Goal: Find contact information: Find contact information

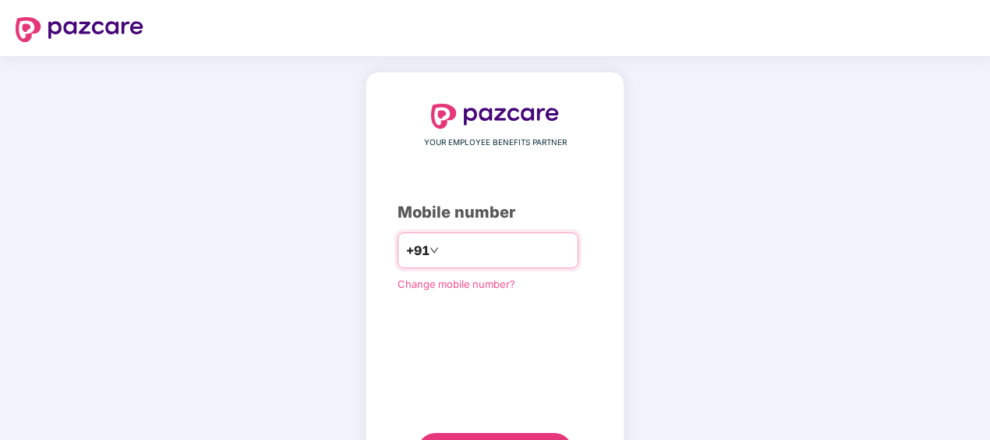
type input "**********"
click at [415, 390] on div "**********" at bounding box center [495, 287] width 195 height 366
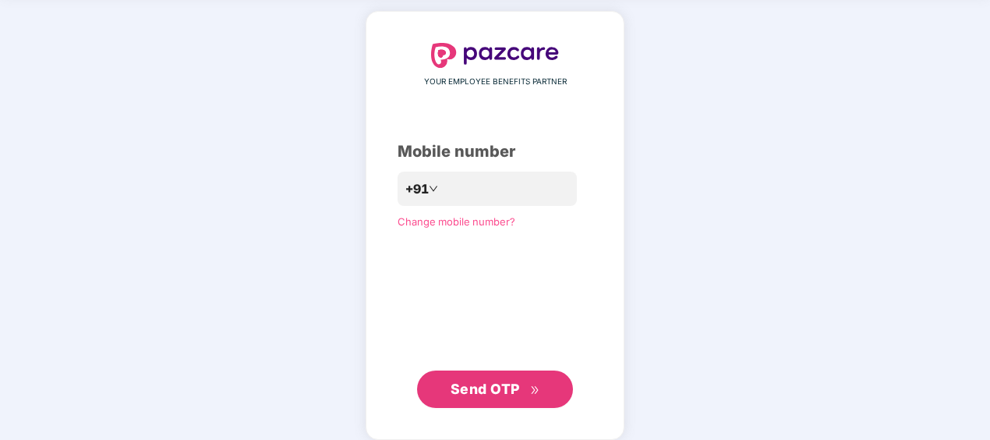
scroll to position [75, 0]
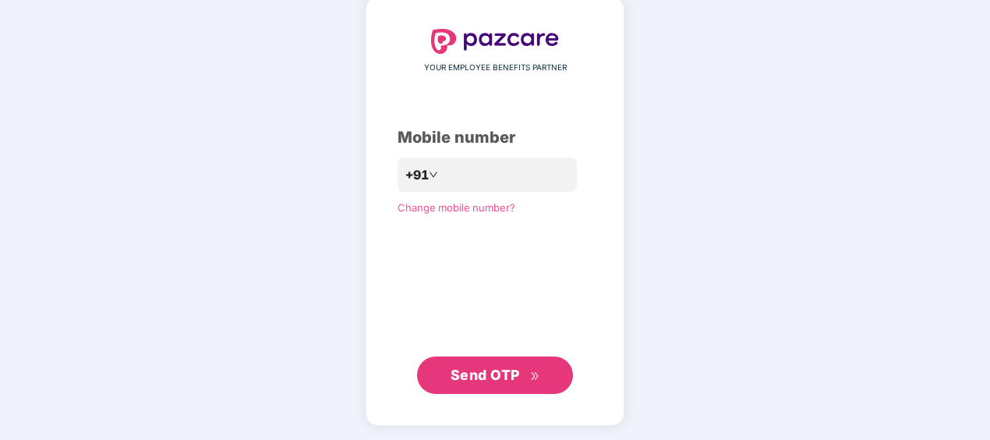
click at [521, 373] on span "Send OTP" at bounding box center [496, 375] width 90 height 22
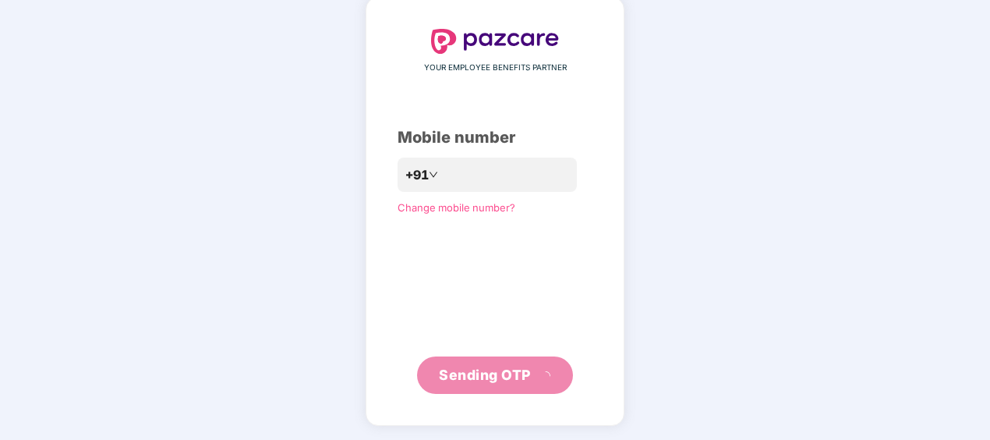
scroll to position [69, 0]
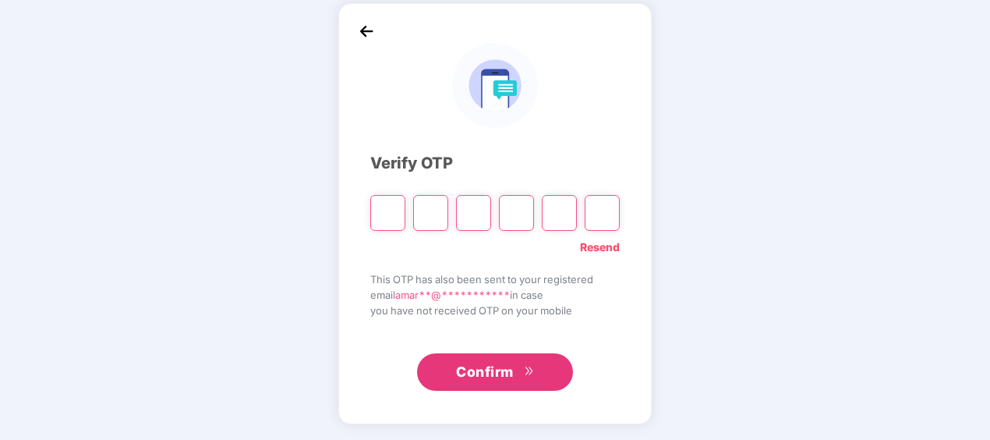
type input "*"
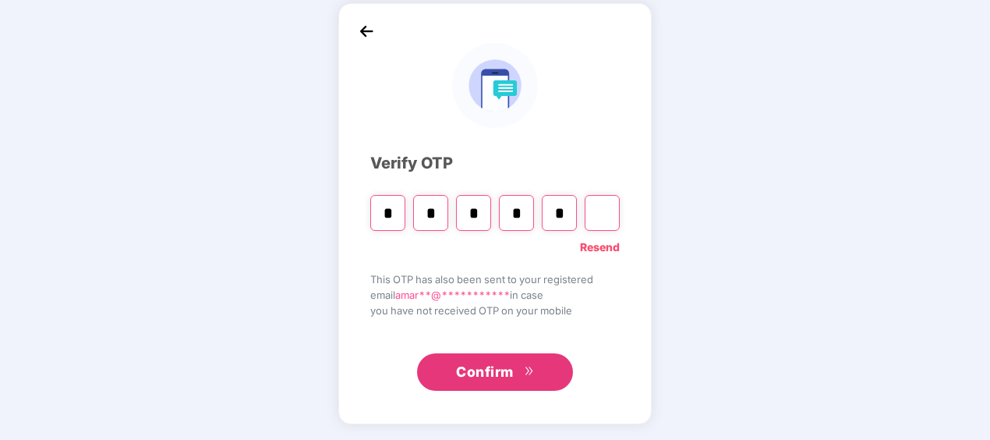
type input "*"
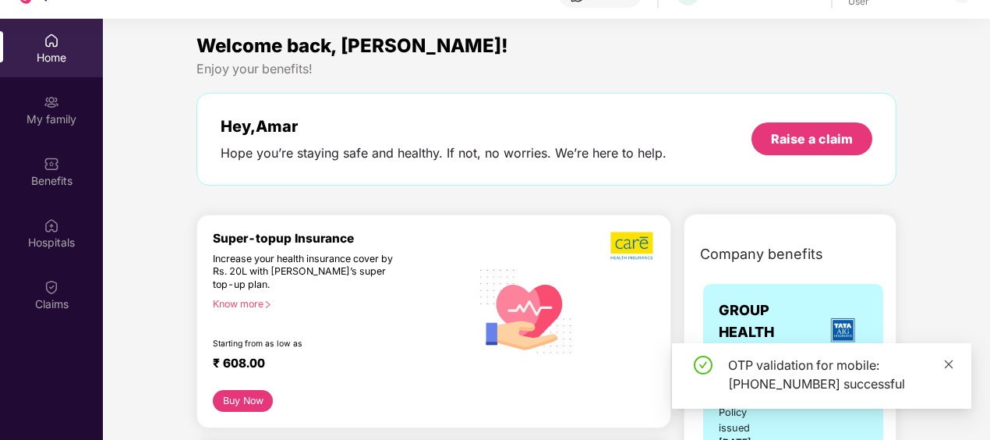
click at [950, 360] on icon "close" at bounding box center [948, 364] width 11 height 11
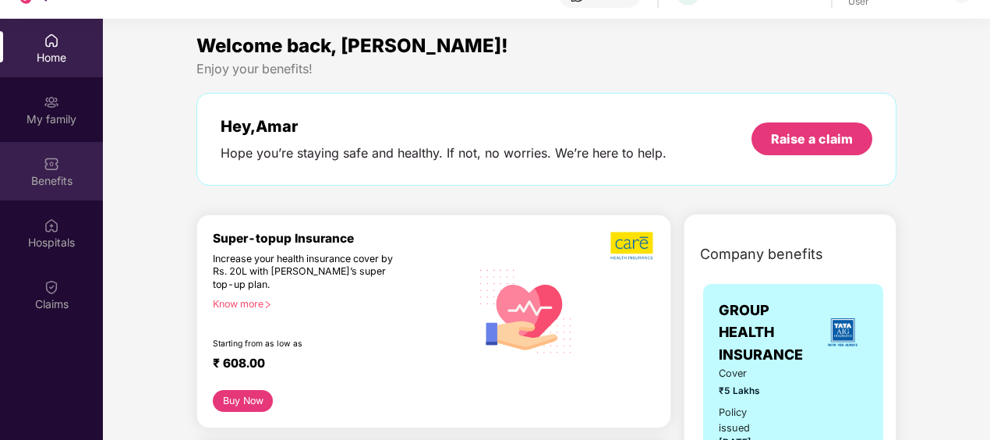
click at [66, 184] on div "Benefits" at bounding box center [51, 181] width 103 height 16
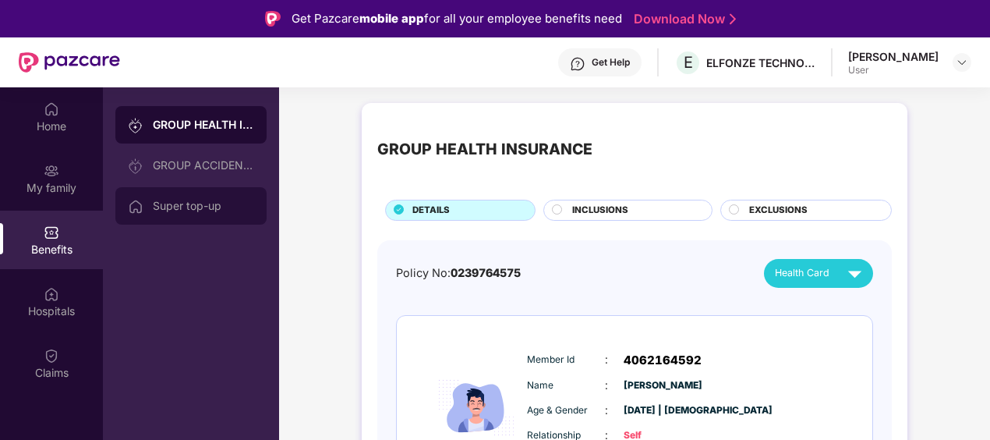
click at [221, 207] on div "Super top-up" at bounding box center [203, 206] width 101 height 12
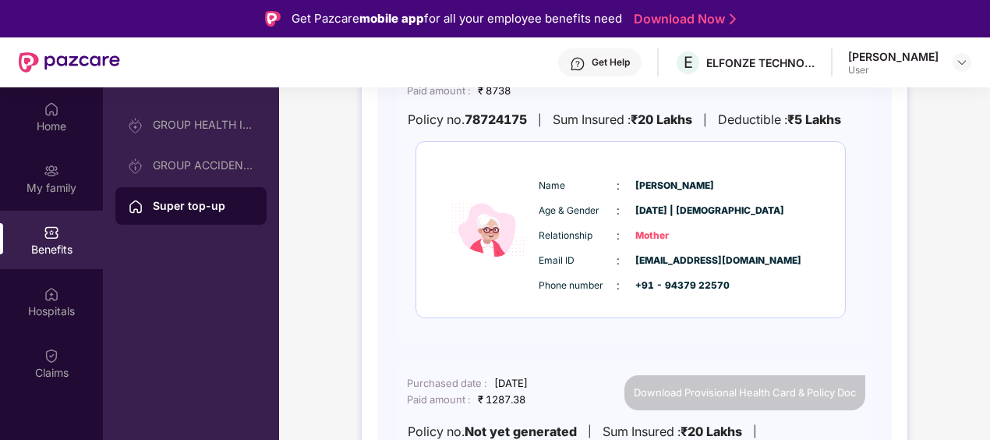
scroll to position [858, 0]
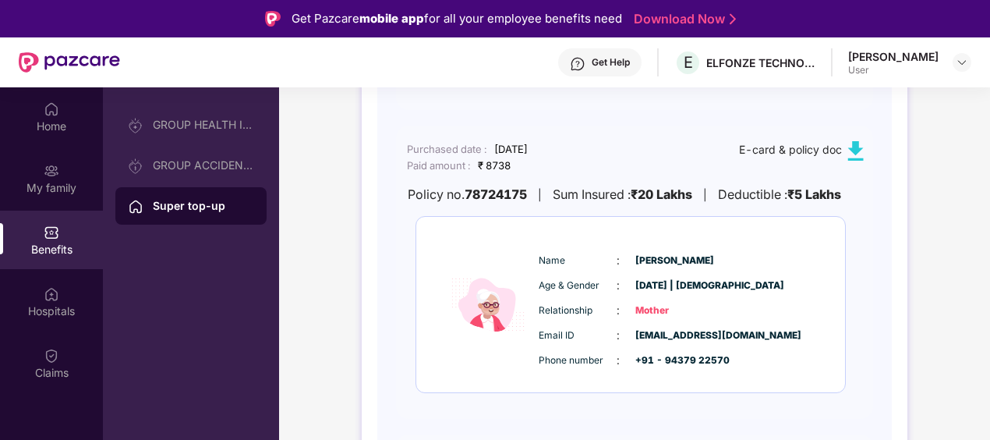
click at [700, 305] on span "Mother" at bounding box center [674, 310] width 78 height 15
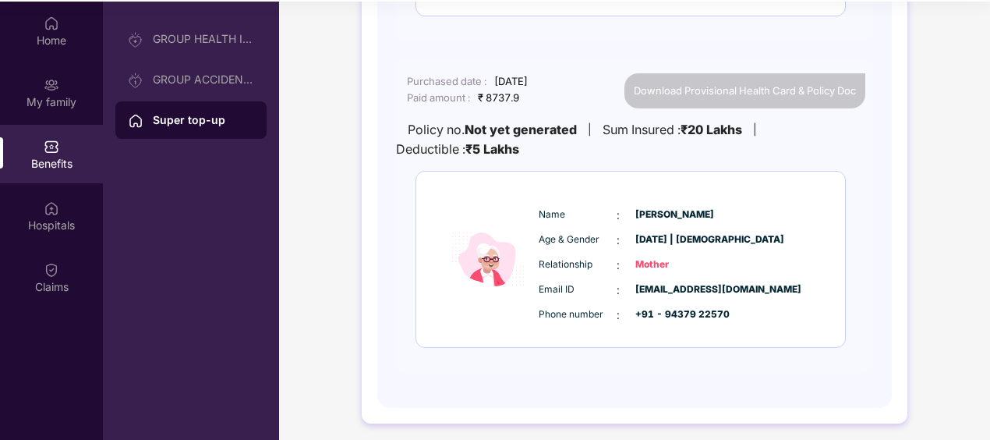
scroll to position [87, 0]
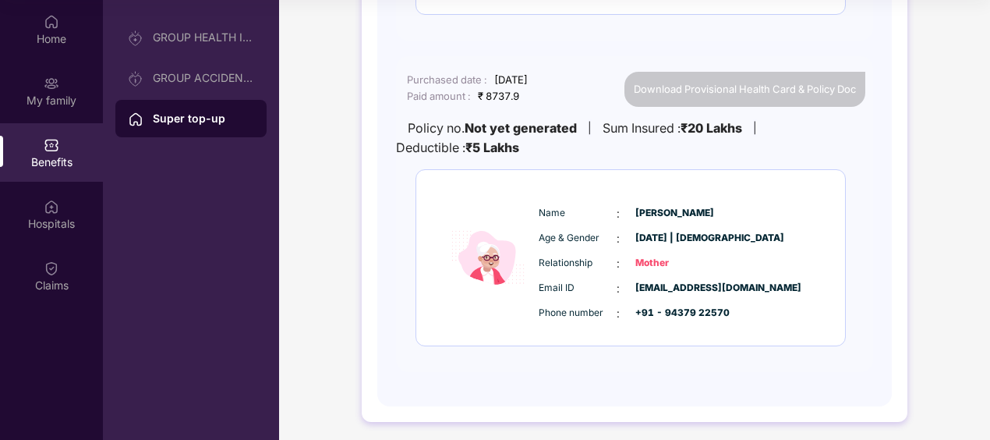
click at [711, 256] on span "Mother" at bounding box center [674, 263] width 78 height 15
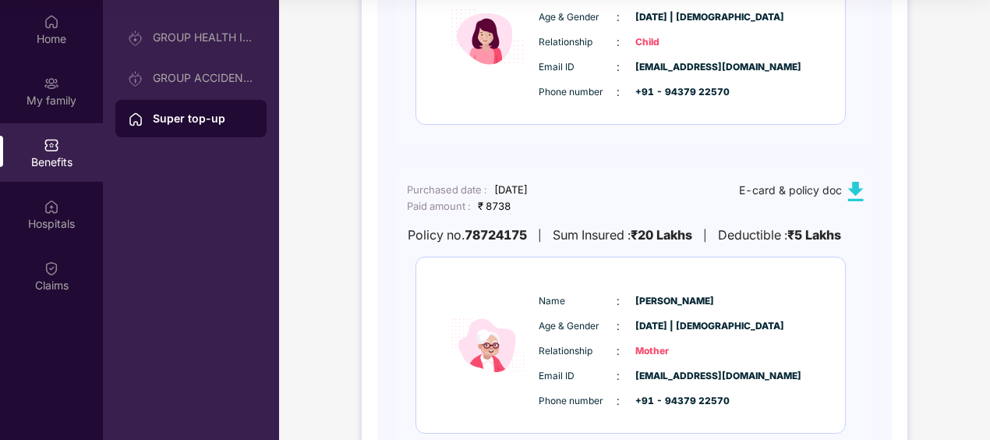
scroll to position [727, 0]
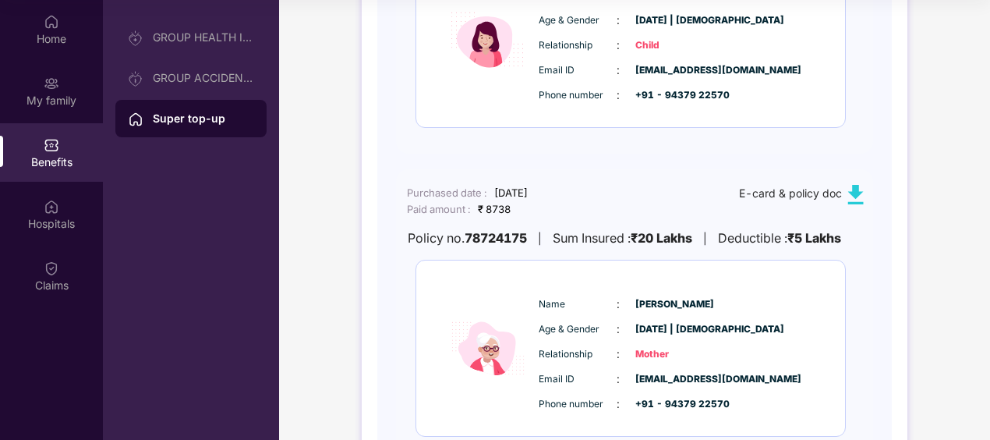
click at [858, 192] on img at bounding box center [855, 194] width 19 height 19
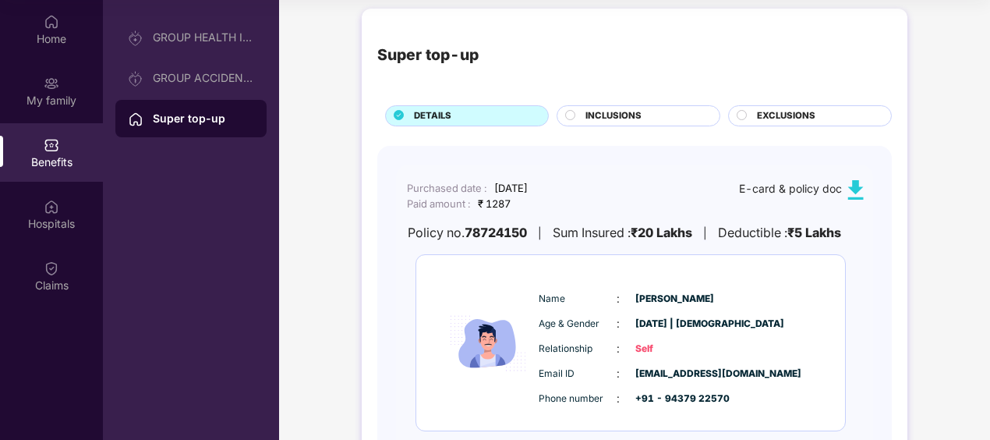
scroll to position [0, 0]
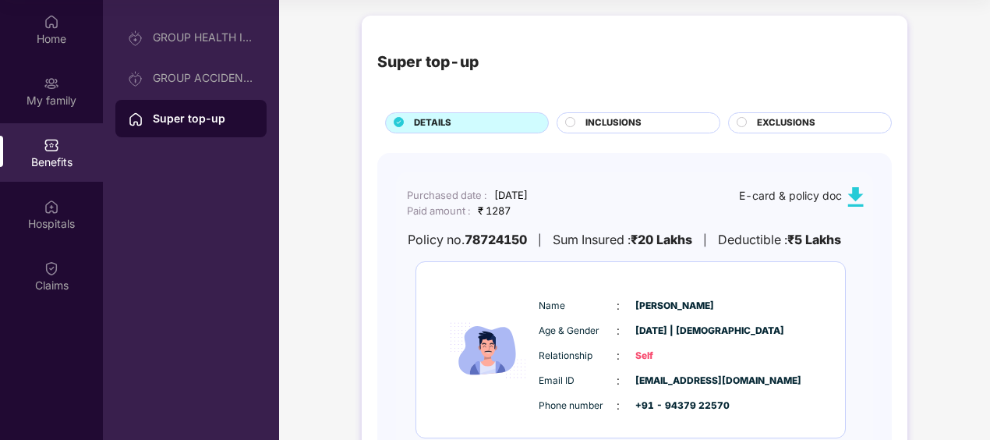
click at [765, 122] on span "EXCLUSIONS" at bounding box center [786, 123] width 58 height 14
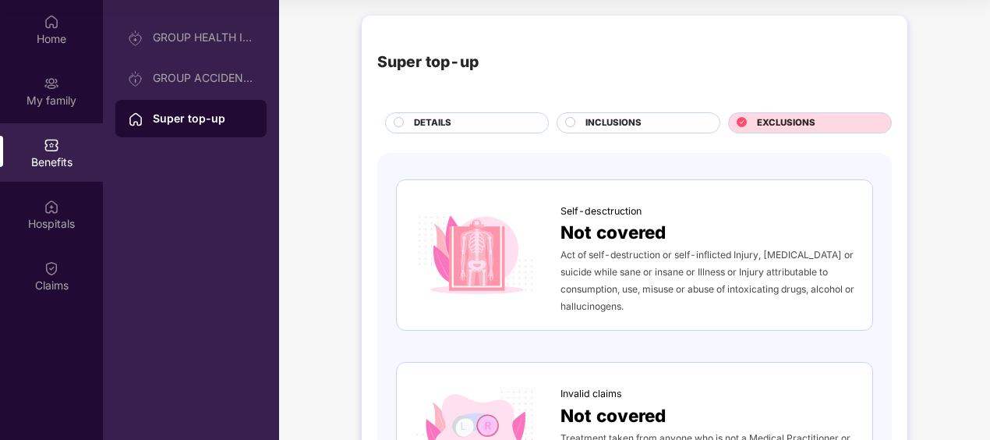
click at [633, 122] on span "INCLUSIONS" at bounding box center [613, 123] width 56 height 14
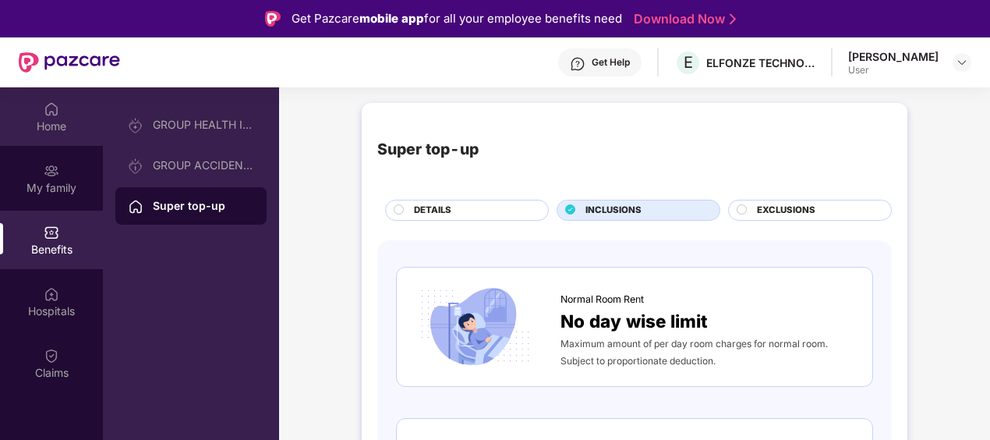
click at [47, 115] on img at bounding box center [52, 109] width 16 height 16
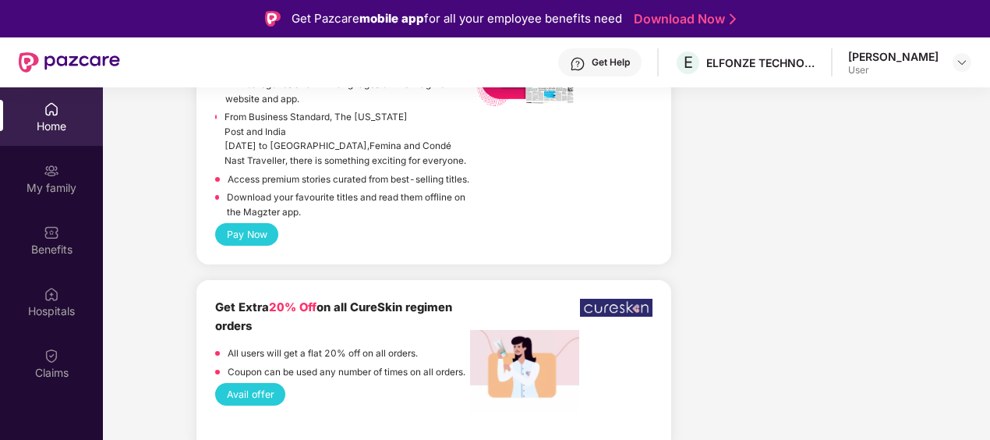
scroll to position [3594, 0]
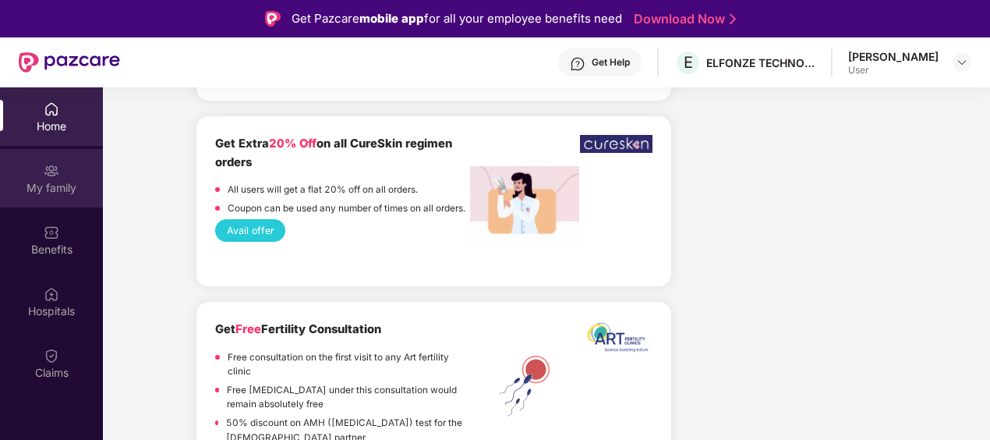
click at [50, 180] on div "My family" at bounding box center [51, 188] width 103 height 16
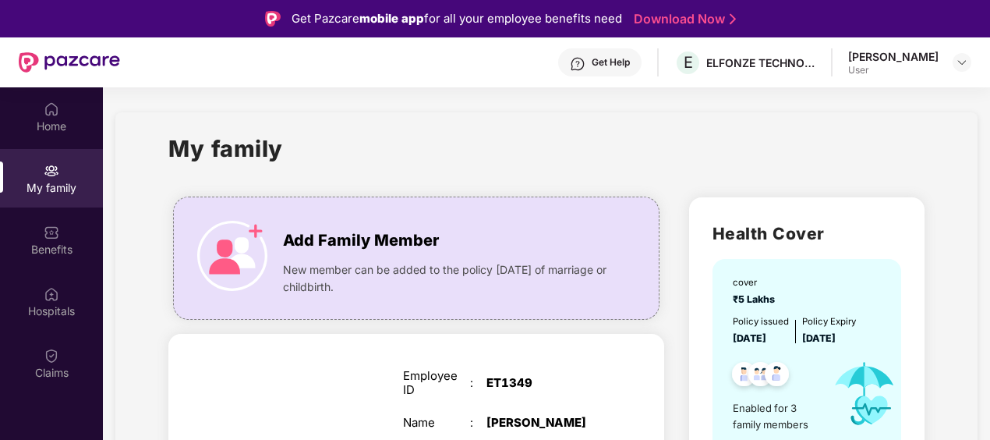
click at [635, 69] on div "Get Help" at bounding box center [599, 62] width 83 height 28
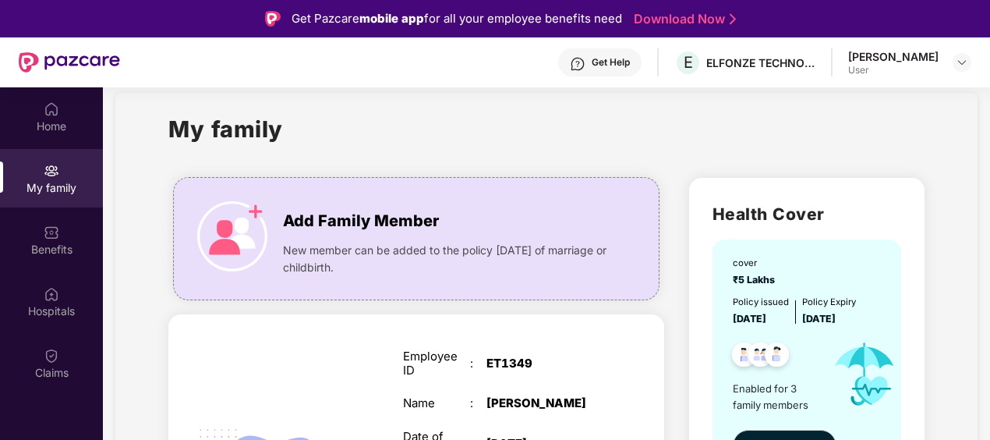
scroll to position [14, 0]
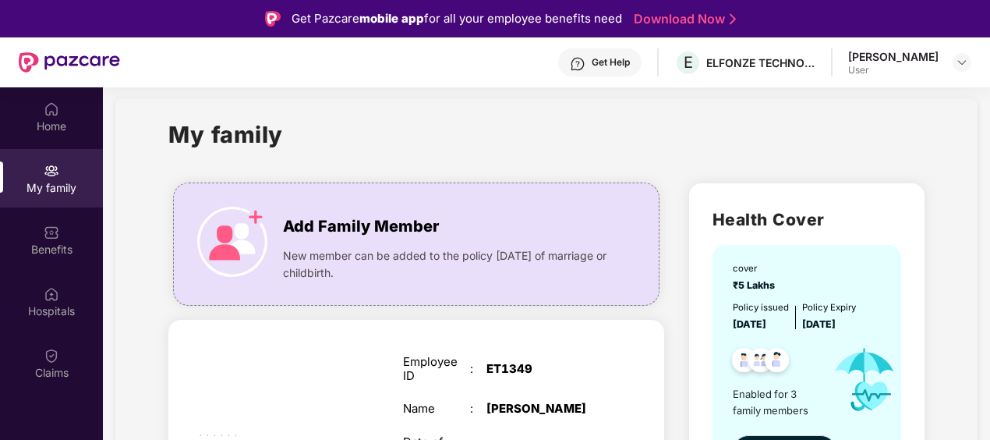
click at [630, 58] on div "Get Help" at bounding box center [611, 62] width 38 height 12
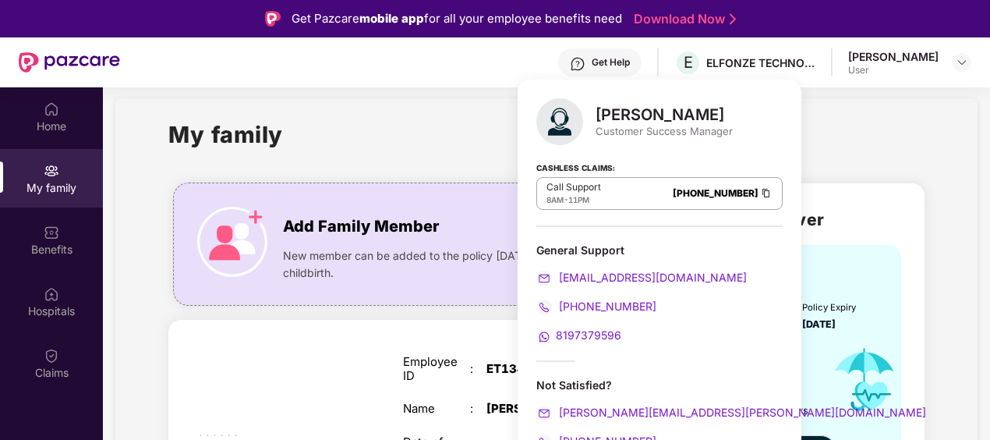
scroll to position [78, 0]
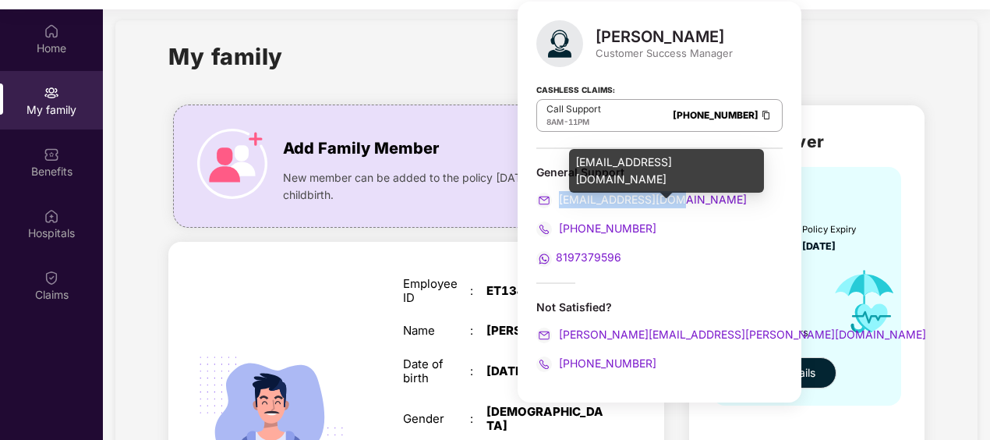
drag, startPoint x: 684, startPoint y: 196, endPoint x: 559, endPoint y: 196, distance: 125.5
click at [559, 196] on div "[EMAIL_ADDRESS][DOMAIN_NAME]" at bounding box center [659, 199] width 246 height 17
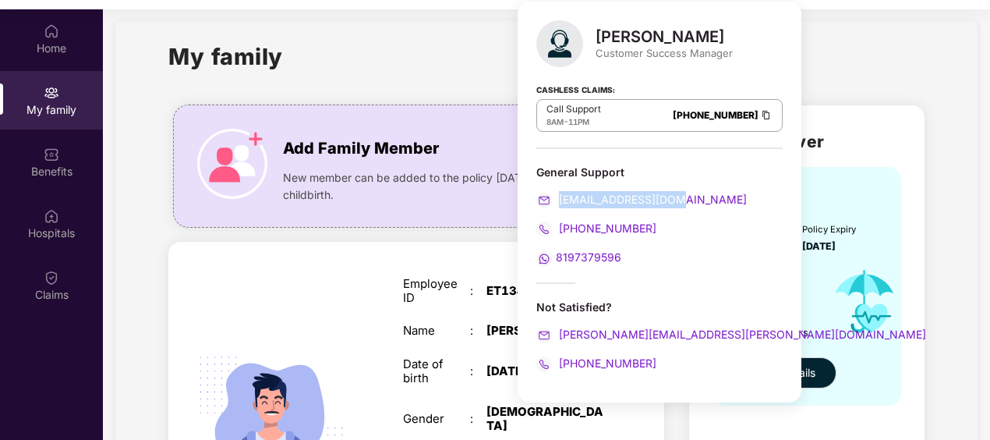
copy span "[EMAIL_ADDRESS][DOMAIN_NAME]"
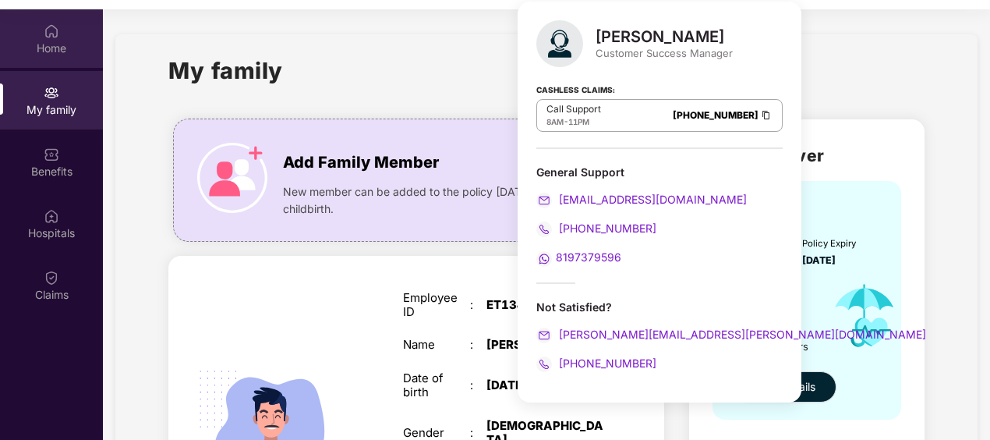
click at [63, 31] on div "Home" at bounding box center [51, 38] width 103 height 58
